Goal: Information Seeking & Learning: Find specific fact

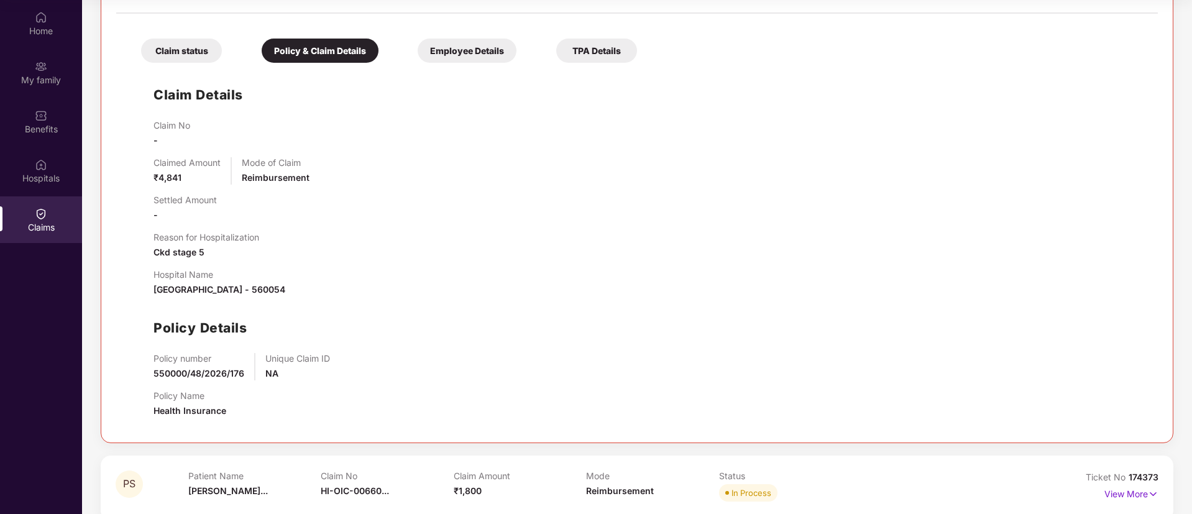
scroll to position [656, 0]
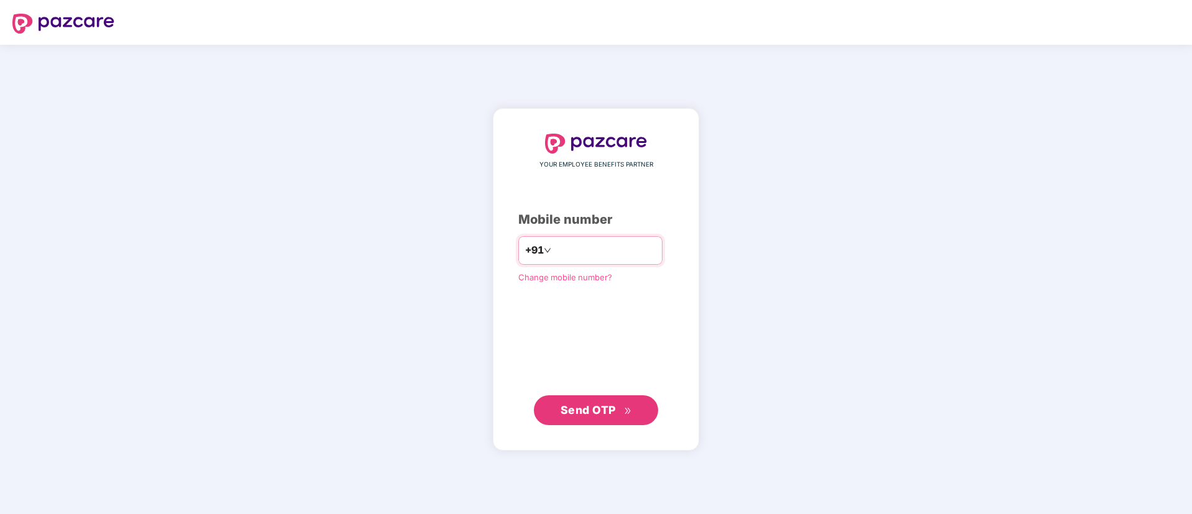
type input "**********"
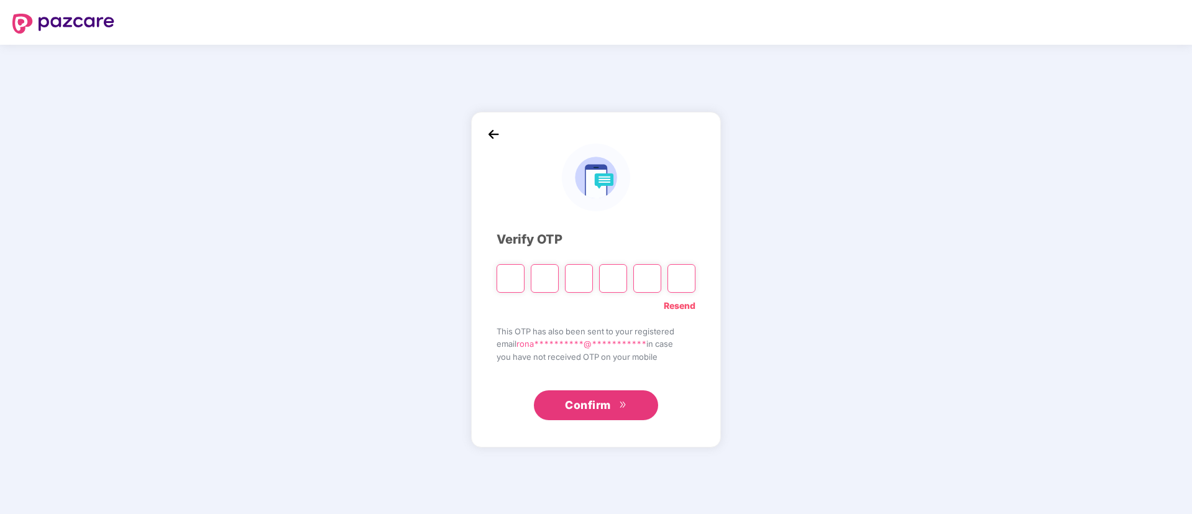
type input "*"
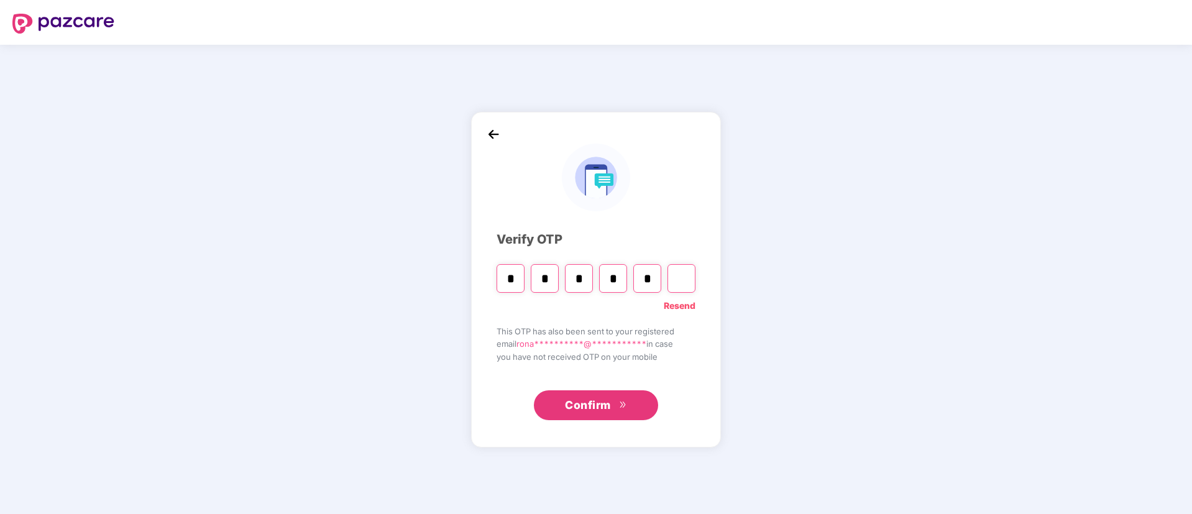
type input "*"
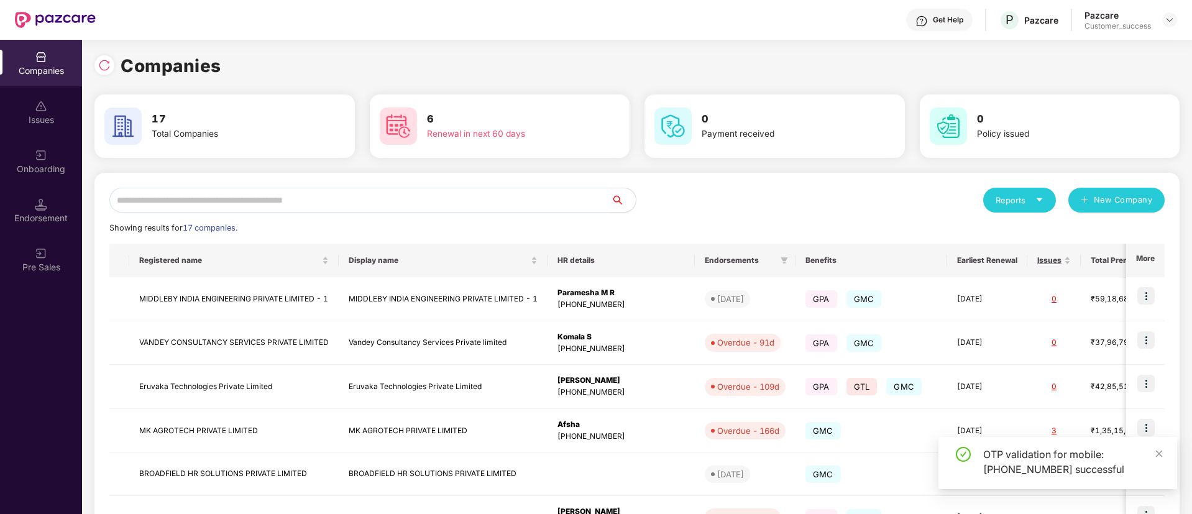
click at [412, 214] on div "Reports New Company Showing results for 17 companies. Registered name Display n…" at bounding box center [636, 474] width 1055 height 572
click at [377, 186] on div "Reports New Company Showing results for 17 companies. Registered name Display n…" at bounding box center [636, 474] width 1085 height 602
click at [368, 195] on input "text" at bounding box center [359, 200] width 501 height 25
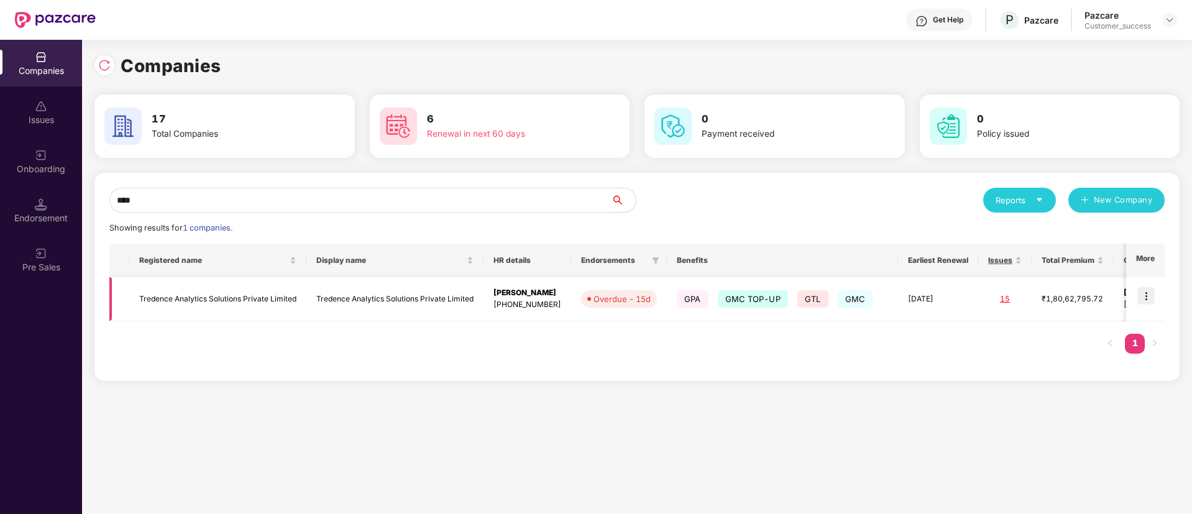
type input "****"
click at [392, 296] on td "Tredence Analytics Solutions Private Limited" at bounding box center [394, 299] width 177 height 44
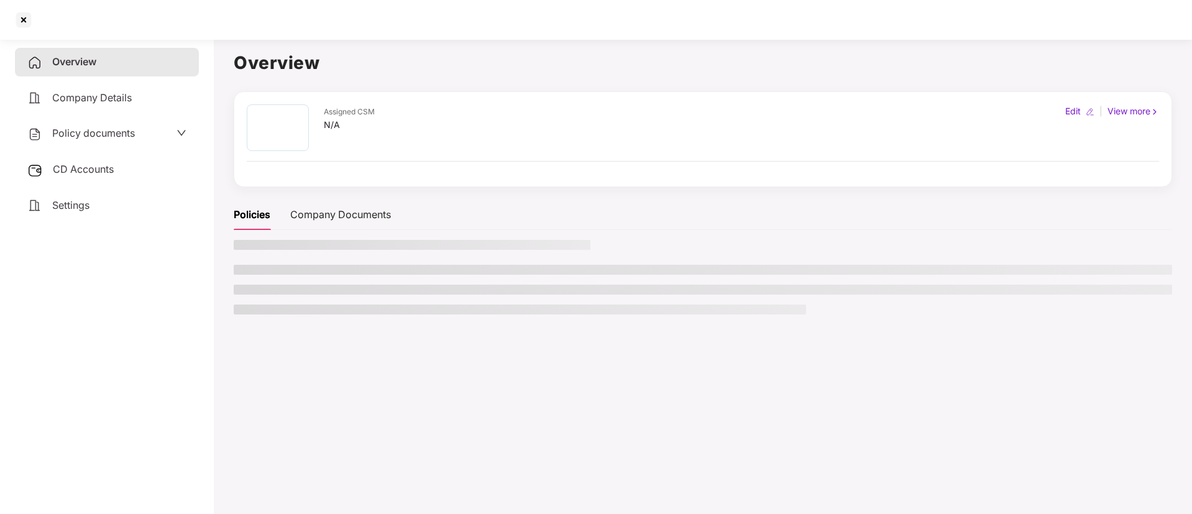
click at [392, 296] on ul at bounding box center [703, 290] width 938 height 50
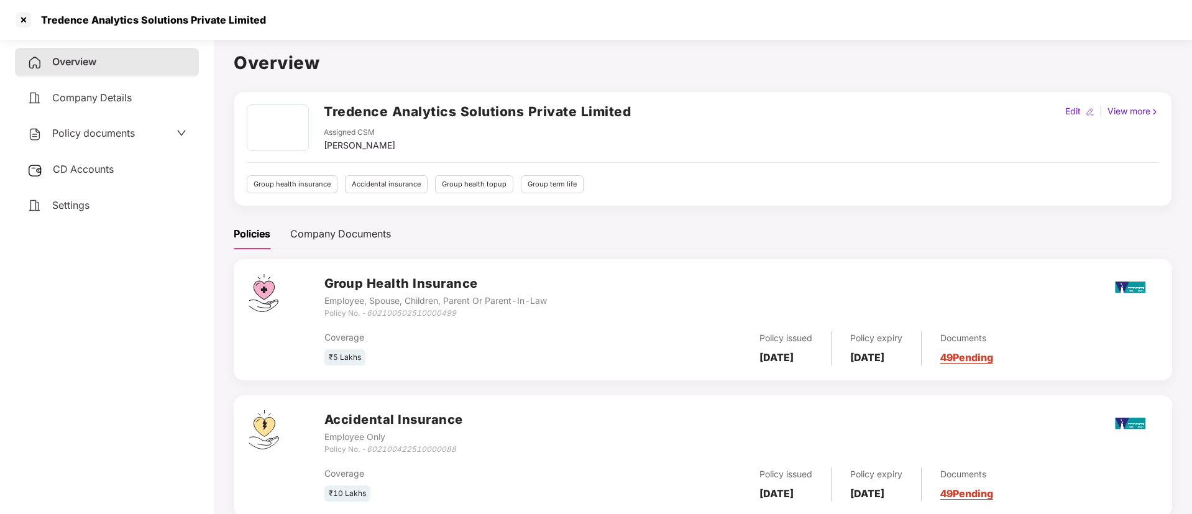
click at [158, 142] on div "Policy documents" at bounding box center [107, 133] width 184 height 29
click at [116, 134] on span "Policy documents" at bounding box center [93, 133] width 83 height 12
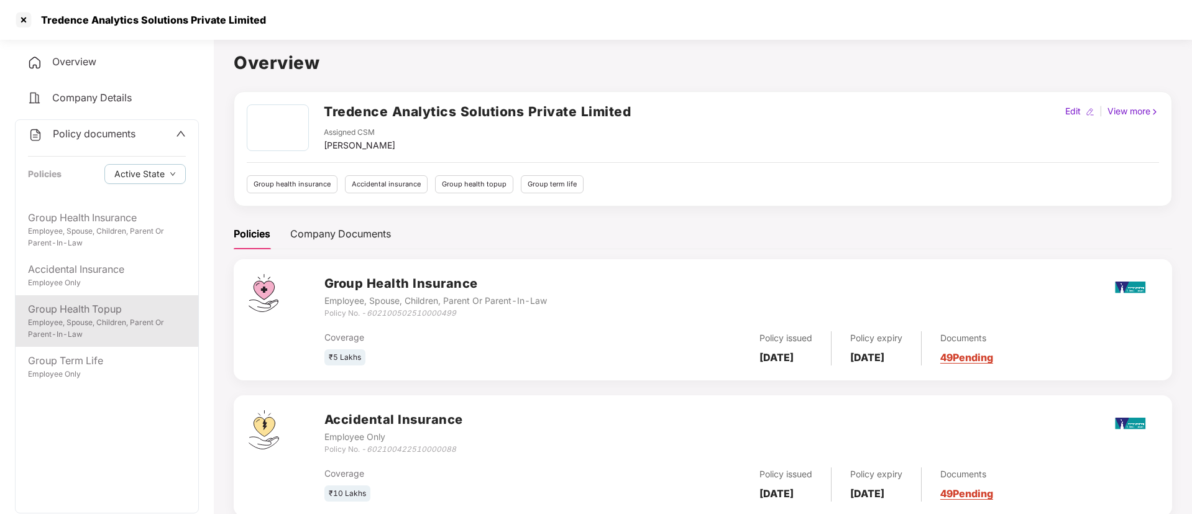
click at [88, 321] on div "Employee, Spouse, Children, Parent Or Parent-In-Law" at bounding box center [107, 329] width 158 height 24
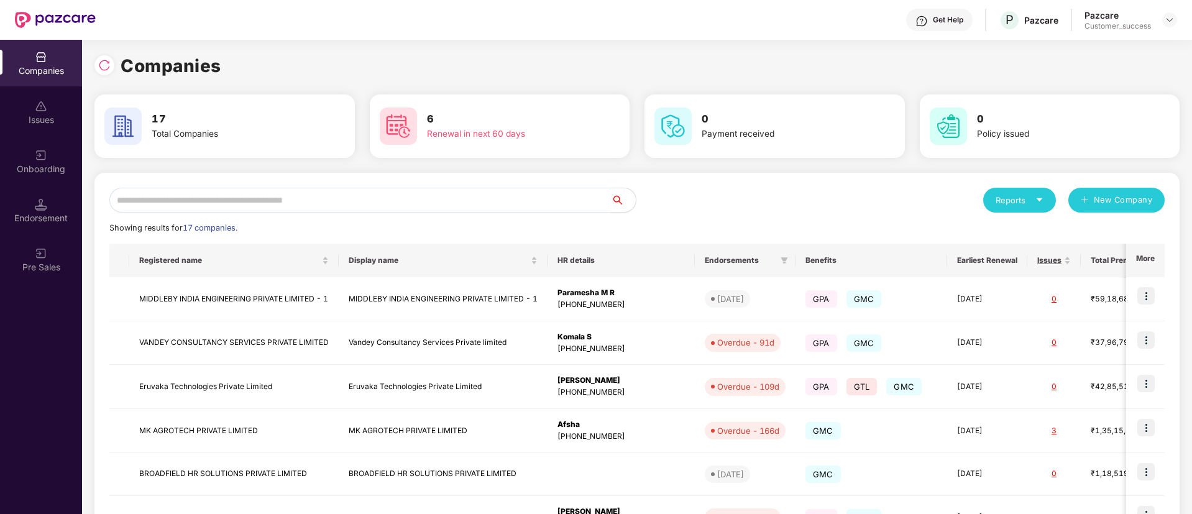
click at [34, 165] on div "Onboarding" at bounding box center [41, 169] width 82 height 12
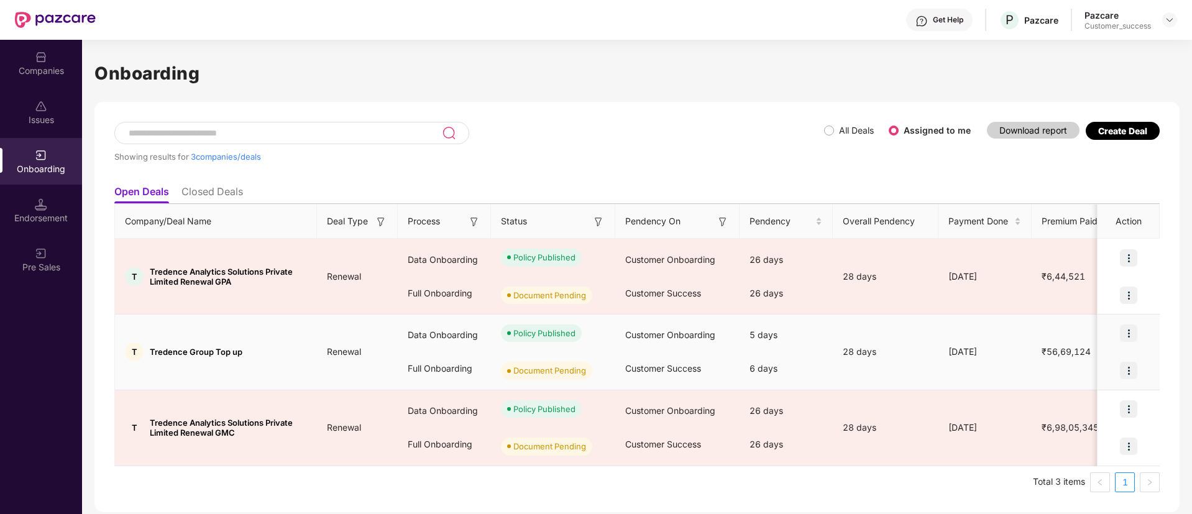
click at [1130, 337] on img at bounding box center [1128, 332] width 17 height 17
click at [1082, 379] on ul "View Document" at bounding box center [1078, 365] width 120 height 39
click at [1087, 371] on span "View Document" at bounding box center [1077, 366] width 89 height 14
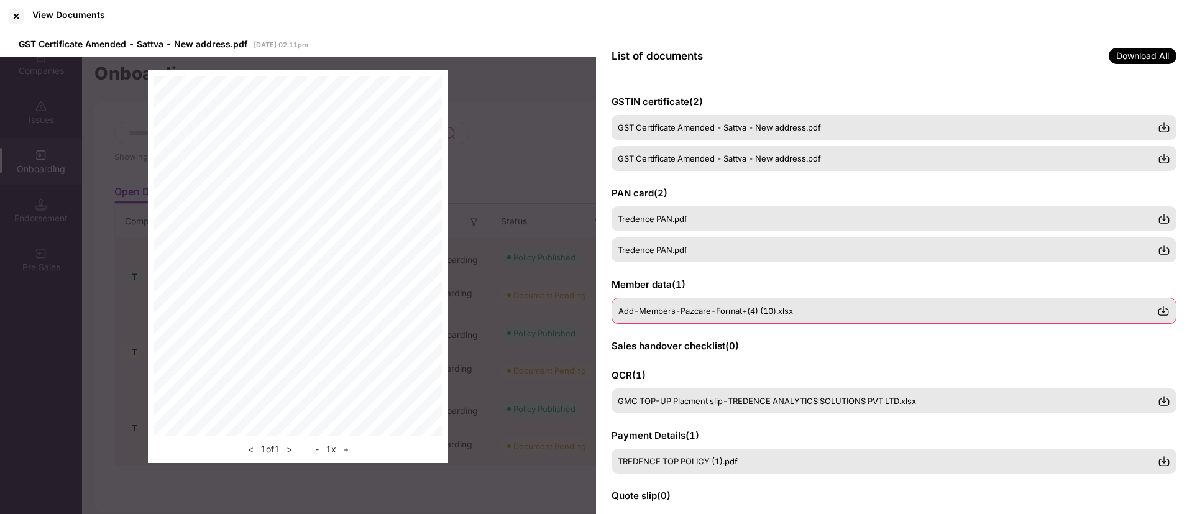
click at [783, 303] on div "Add-Members-Pazcare-Format+(4) (10).xlsx" at bounding box center [893, 311] width 565 height 26
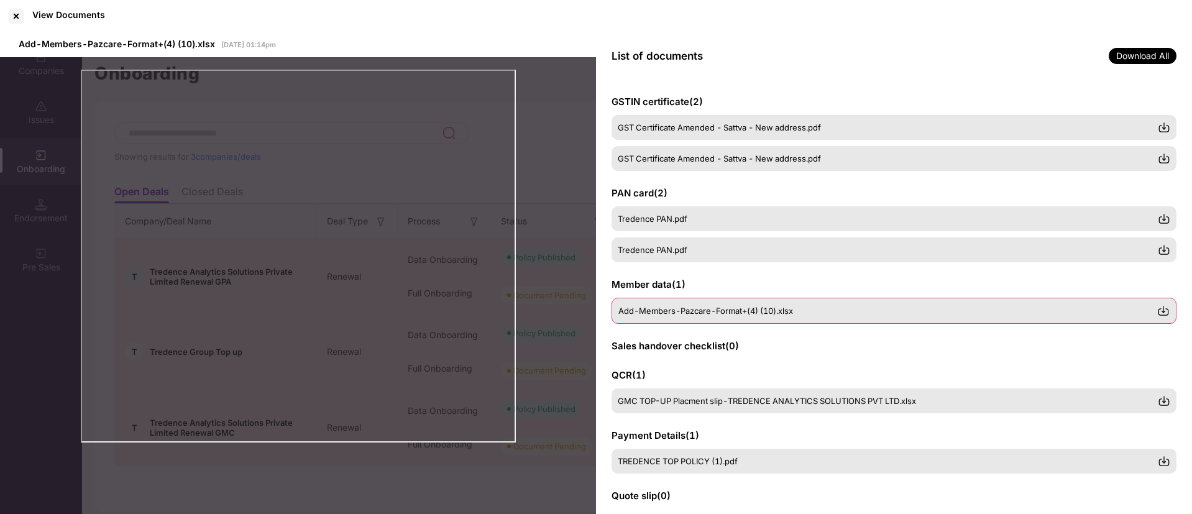
click at [1168, 312] on img at bounding box center [1163, 310] width 12 height 12
click at [22, 10] on div at bounding box center [16, 16] width 20 height 20
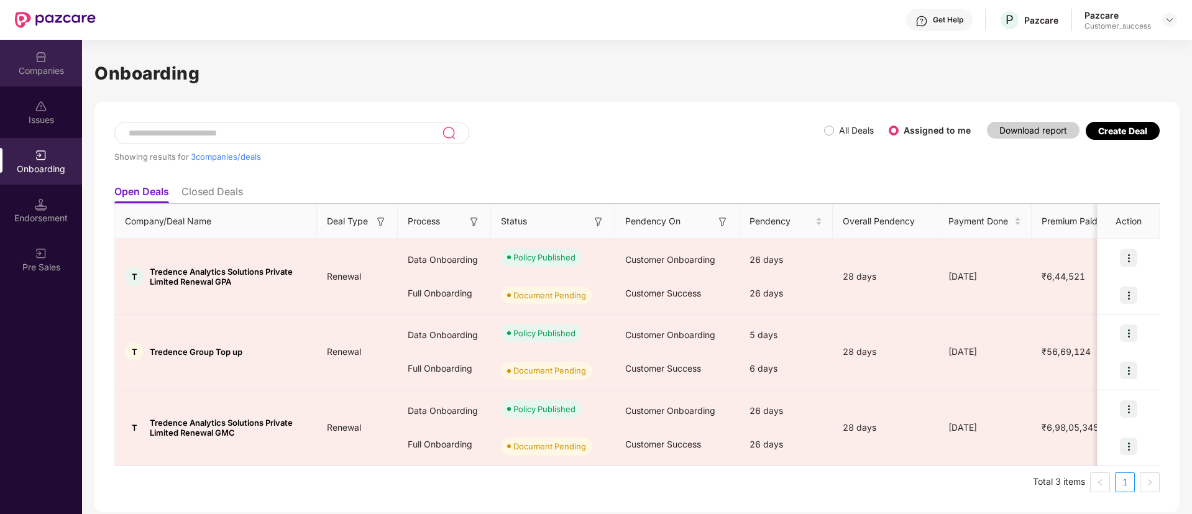
click at [45, 66] on div "Companies" at bounding box center [41, 71] width 82 height 12
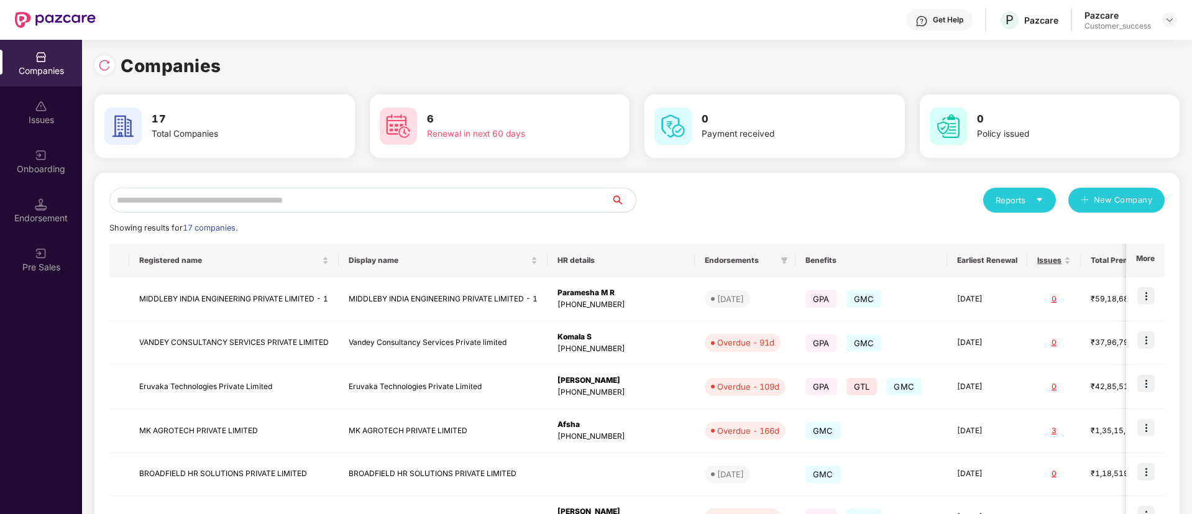
click at [260, 206] on input "text" at bounding box center [359, 200] width 501 height 25
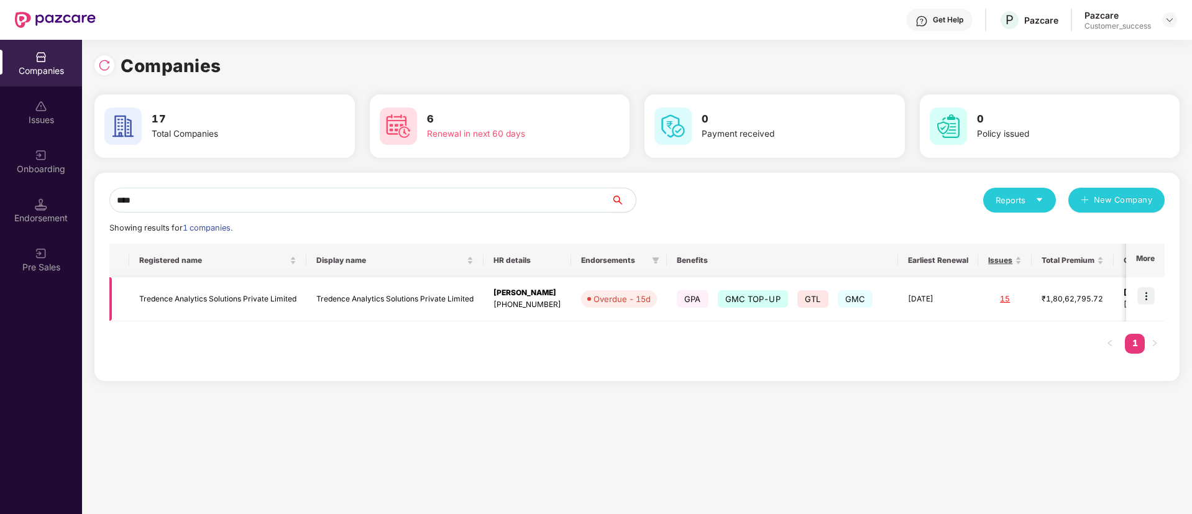
type input "****"
click at [1149, 288] on img at bounding box center [1145, 295] width 17 height 17
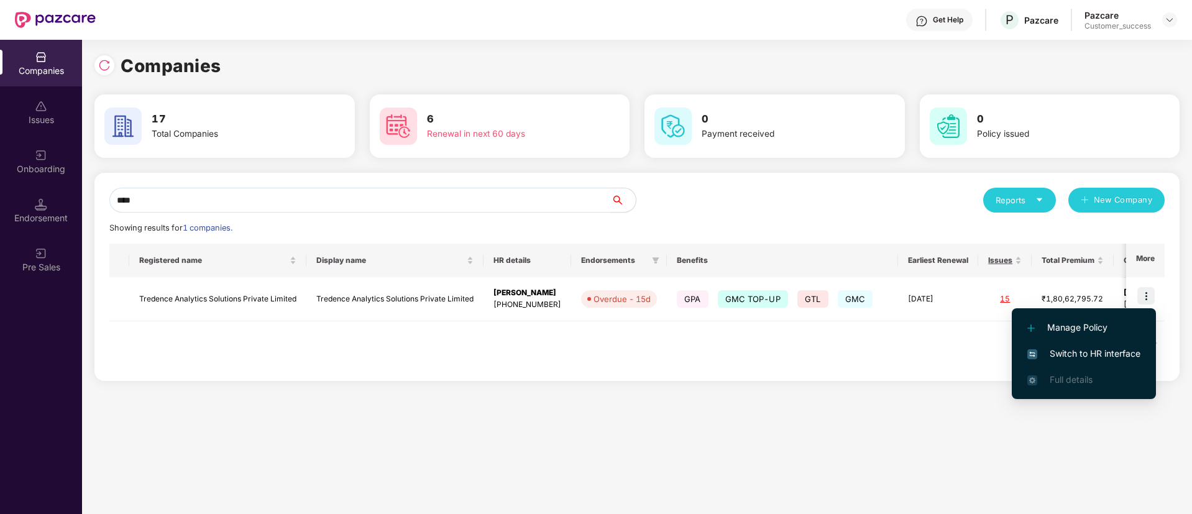
click at [1112, 344] on li "Switch to HR interface" at bounding box center [1084, 354] width 144 height 26
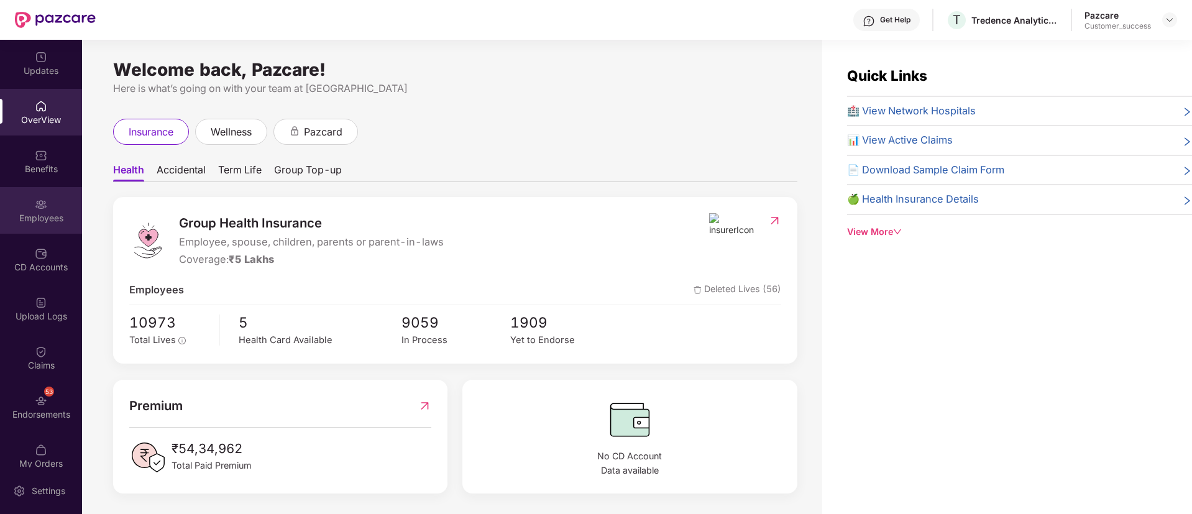
click at [41, 225] on div "Employees" at bounding box center [41, 210] width 82 height 47
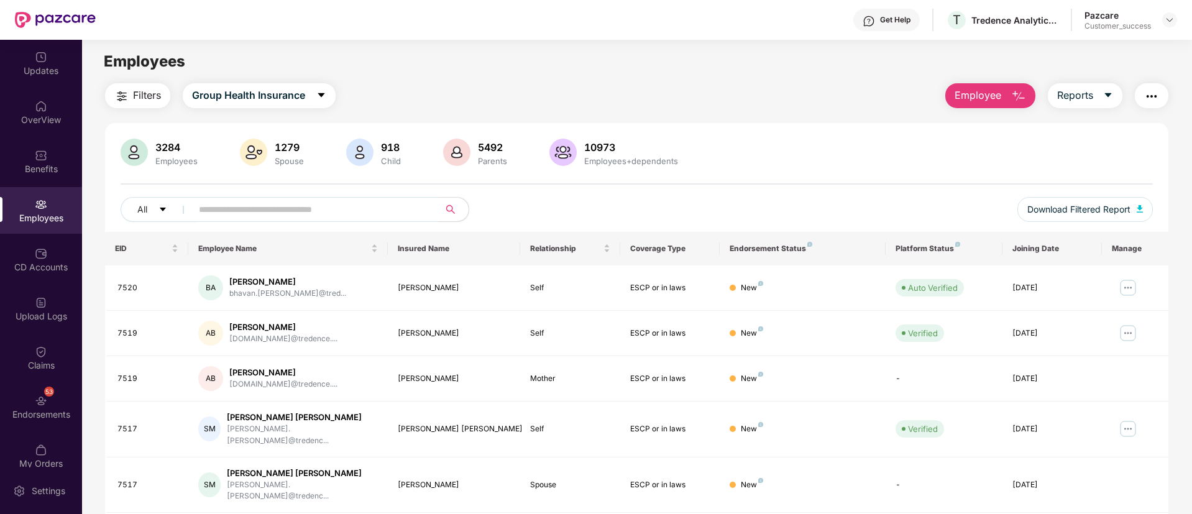
click at [299, 208] on input "text" at bounding box center [310, 209] width 223 height 19
paste input "****"
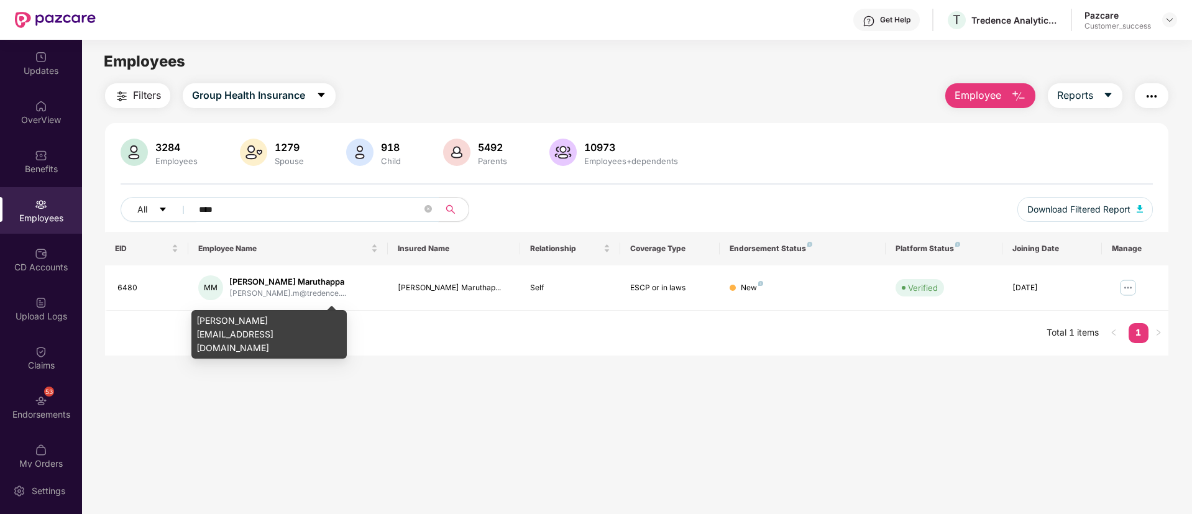
type input "****"
click at [282, 321] on div "manikandan.m@tredence.com" at bounding box center [268, 334] width 155 height 48
copy div "manikandan.m@tredence.com"
